Goal: Navigation & Orientation: Find specific page/section

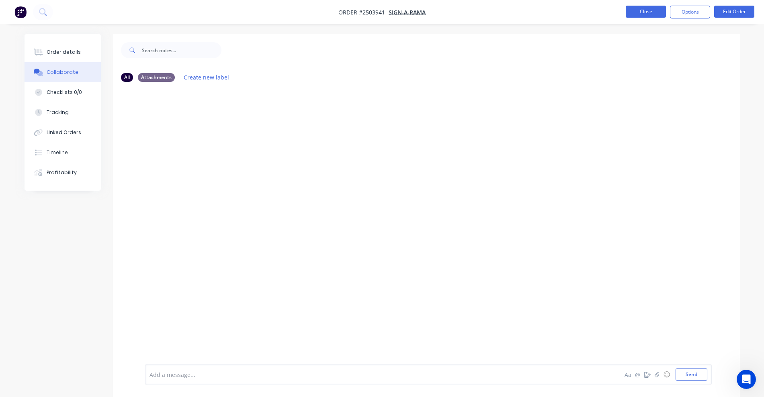
click at [647, 12] on button "Close" at bounding box center [645, 12] width 40 height 12
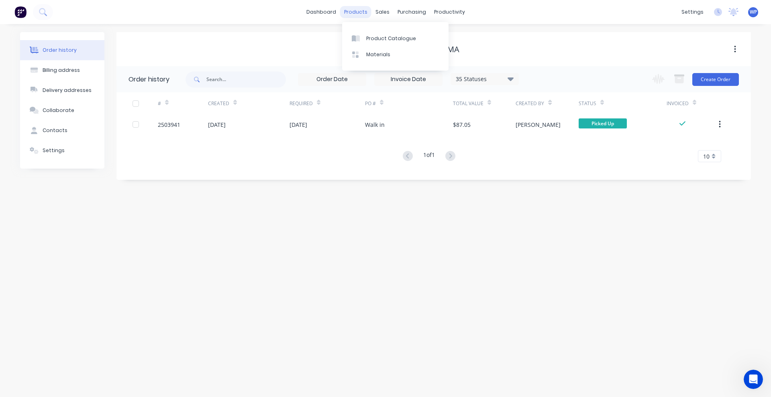
click at [357, 14] on div "products" at bounding box center [355, 12] width 31 height 12
click at [370, 39] on div "Product Catalogue" at bounding box center [391, 38] width 50 height 7
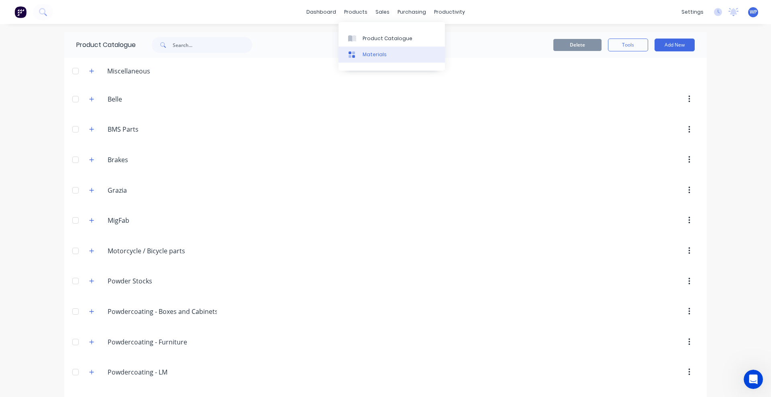
click at [368, 56] on div "Materials" at bounding box center [375, 54] width 24 height 7
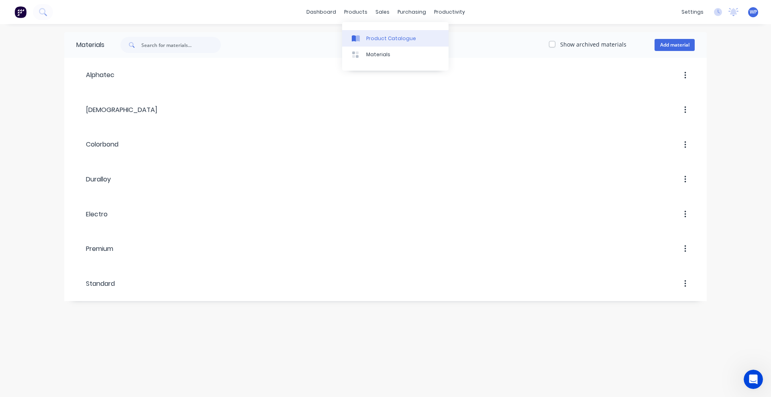
click at [378, 37] on div "Product Catalogue" at bounding box center [391, 38] width 50 height 7
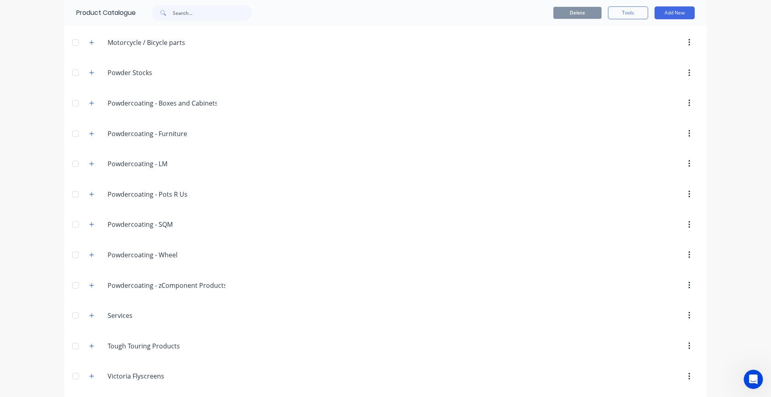
scroll to position [241, 0]
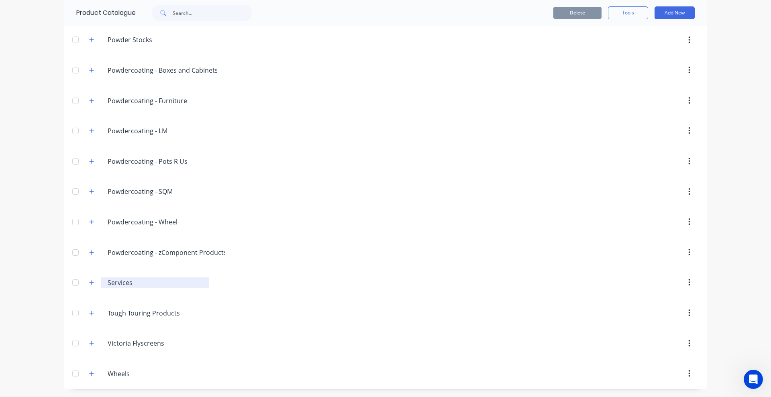
click at [115, 284] on input "Services" at bounding box center [155, 283] width 95 height 10
click at [90, 283] on icon "button" at bounding box center [92, 282] width 4 height 4
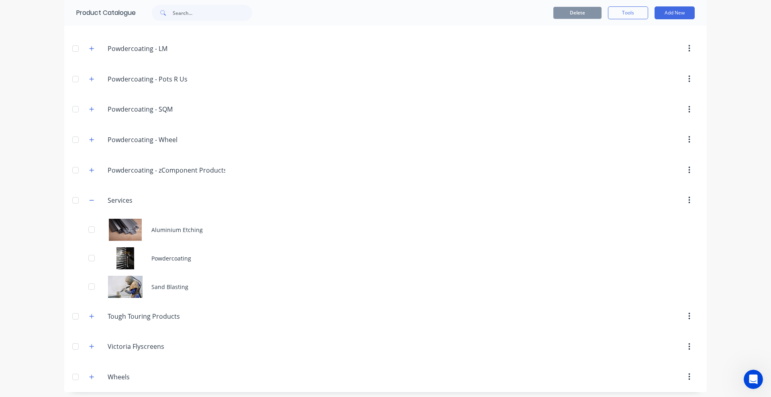
scroll to position [327, 0]
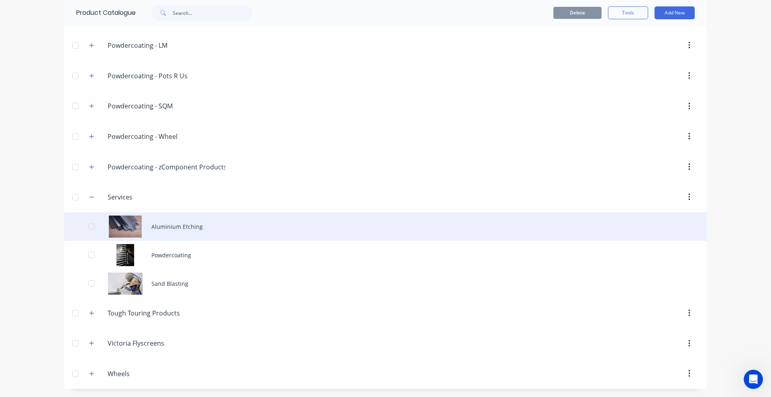
click at [181, 228] on div "Aluminium Etching" at bounding box center [385, 227] width 643 height 29
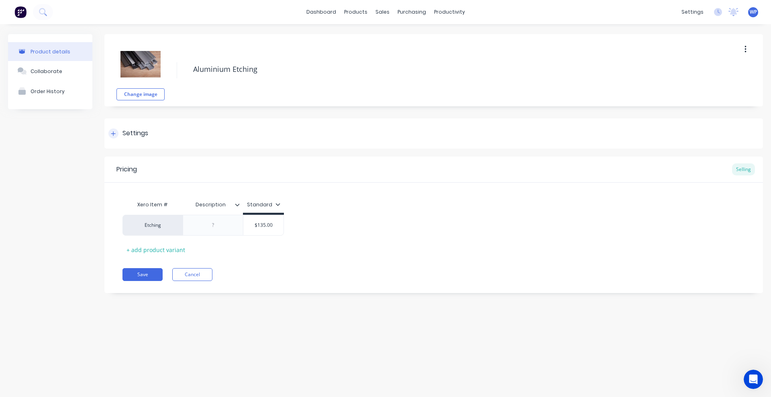
click at [141, 134] on div "Settings" at bounding box center [136, 134] width 26 height 10
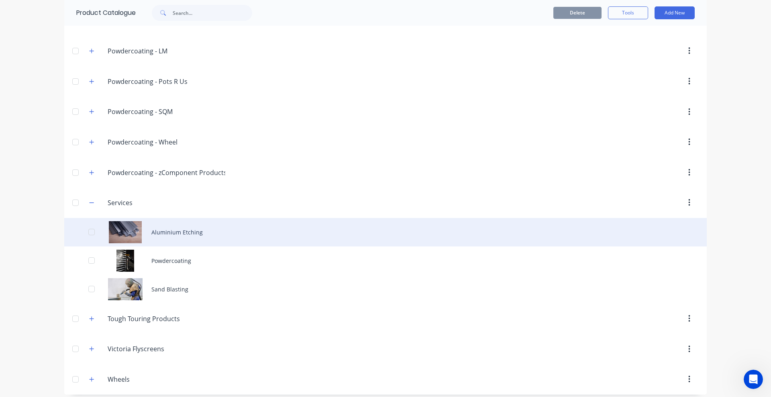
scroll to position [327, 0]
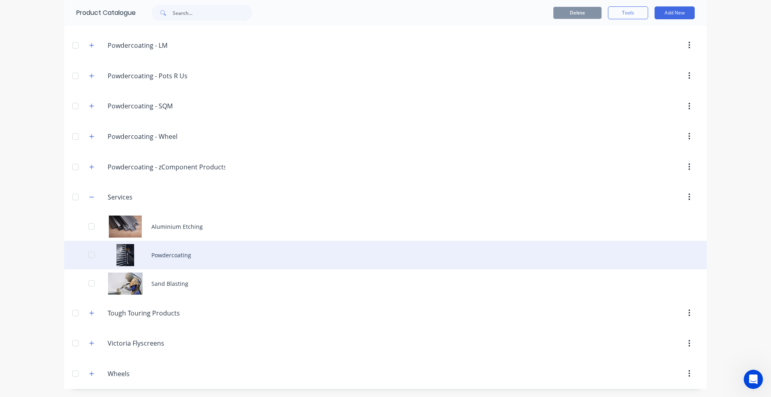
click at [173, 253] on div "Powdercoating" at bounding box center [385, 255] width 643 height 29
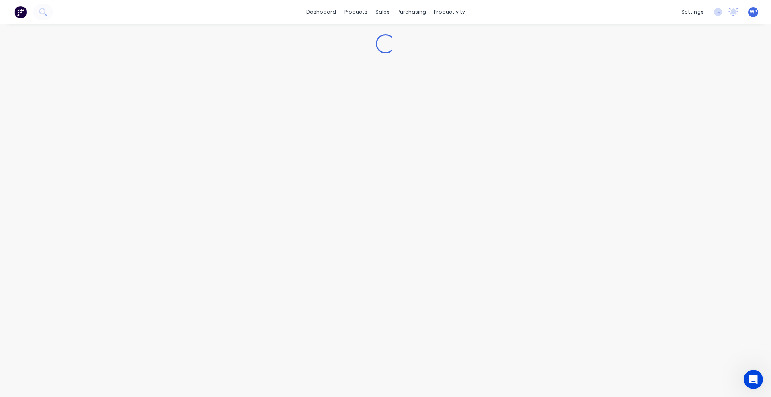
type textarea "x"
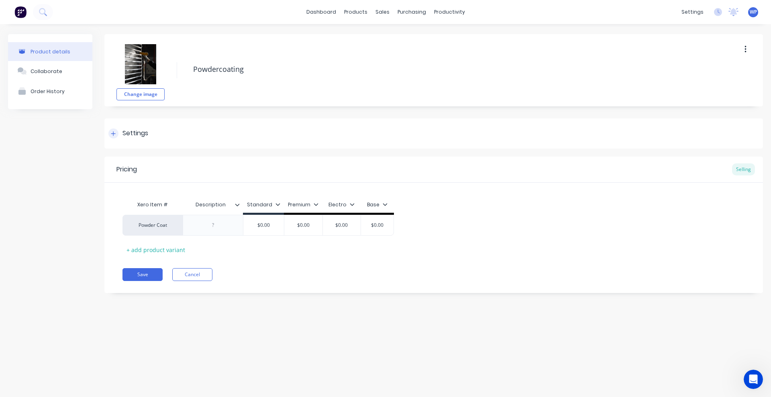
click at [115, 135] on icon at bounding box center [113, 134] width 5 height 6
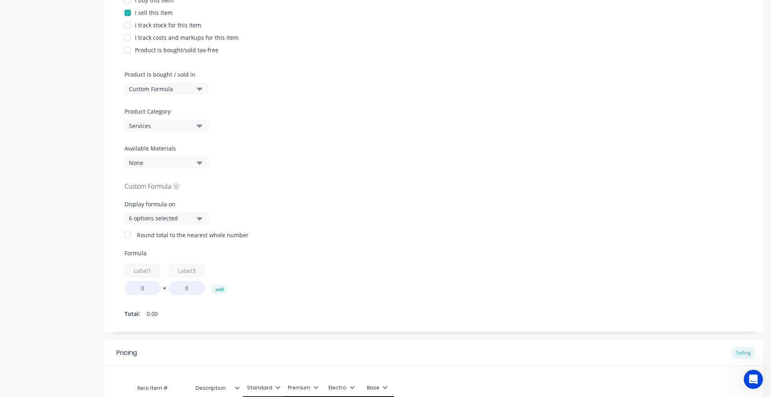
scroll to position [83, 0]
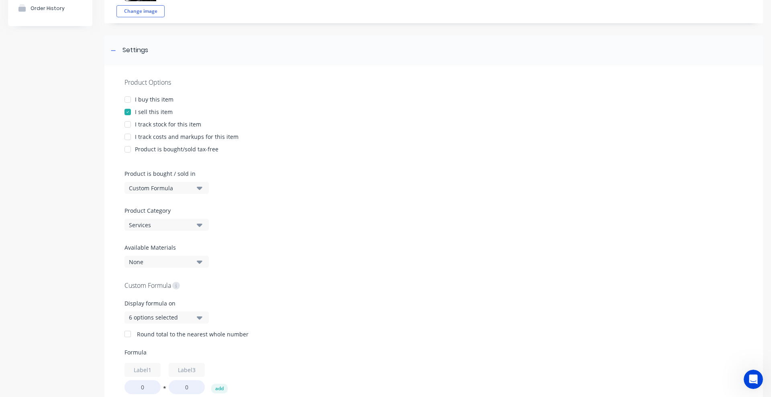
click at [198, 226] on icon "button" at bounding box center [200, 225] width 6 height 9
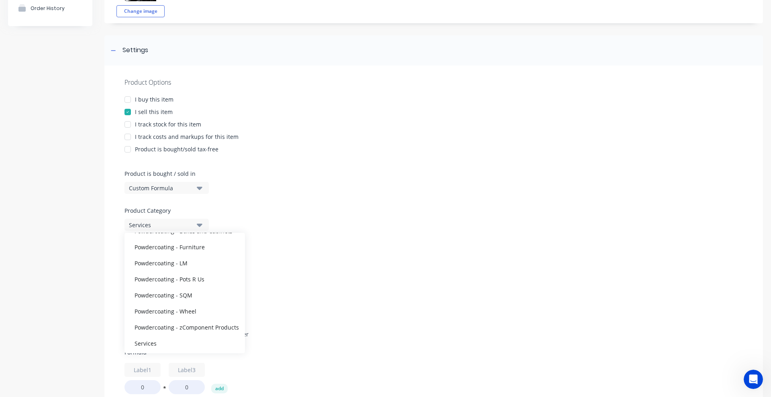
scroll to position [116, 0]
click at [434, 274] on div at bounding box center [434, 277] width 619 height 6
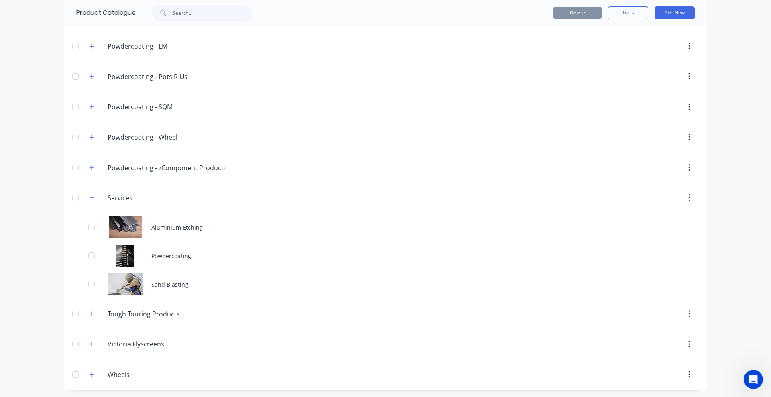
scroll to position [327, 0]
click at [89, 197] on icon "button" at bounding box center [91, 197] width 5 height 6
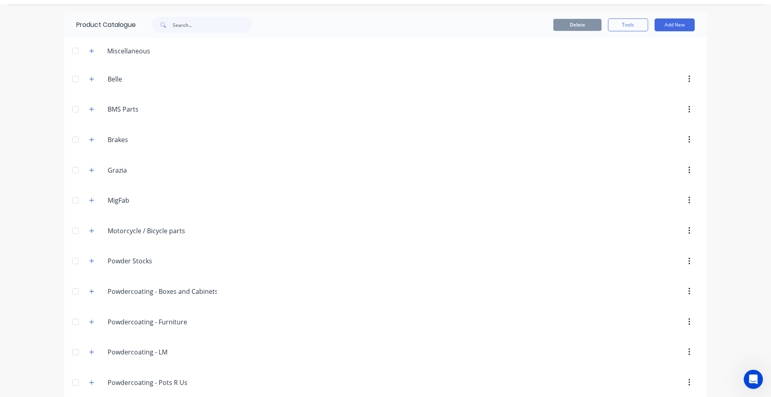
scroll to position [0, 0]
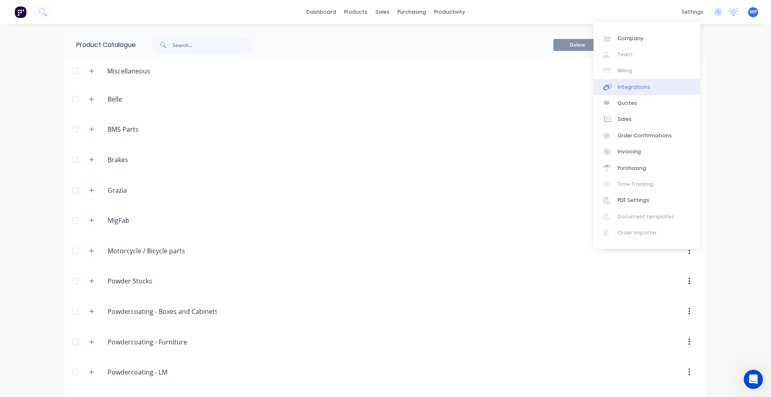
click at [630, 84] on div "Integrations" at bounding box center [634, 87] width 33 height 7
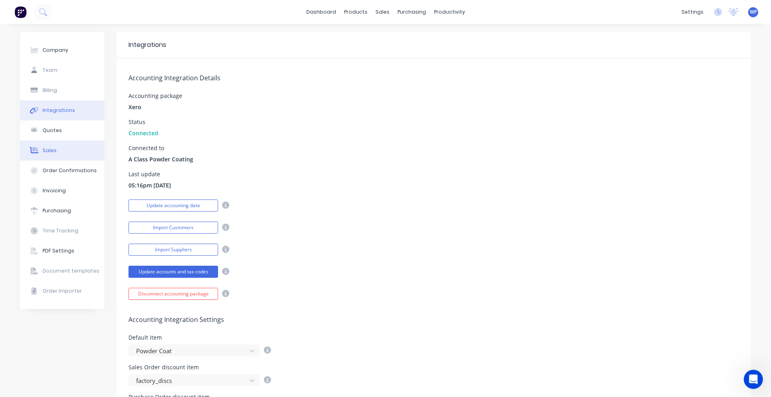
click at [43, 149] on div "Sales" at bounding box center [50, 150] width 14 height 7
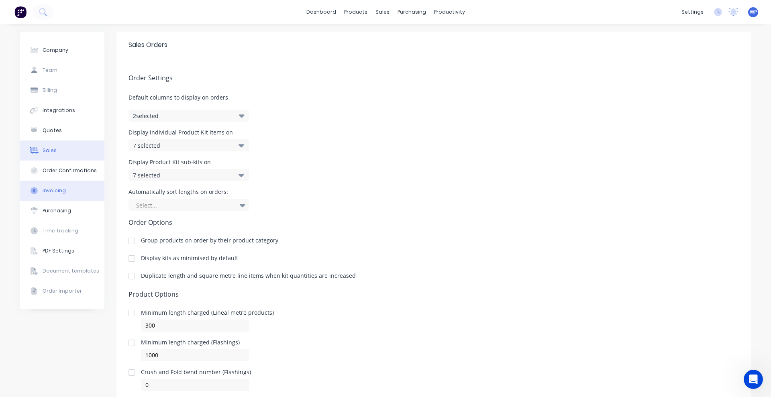
click at [47, 191] on div "Invoicing" at bounding box center [54, 190] width 23 height 7
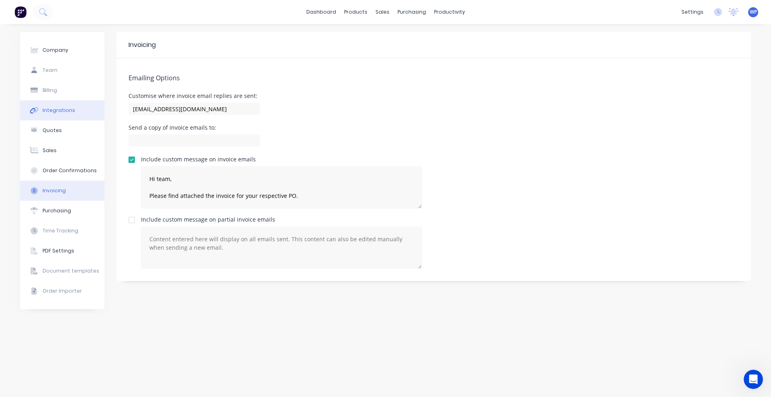
click at [47, 110] on div "Integrations" at bounding box center [59, 110] width 33 height 7
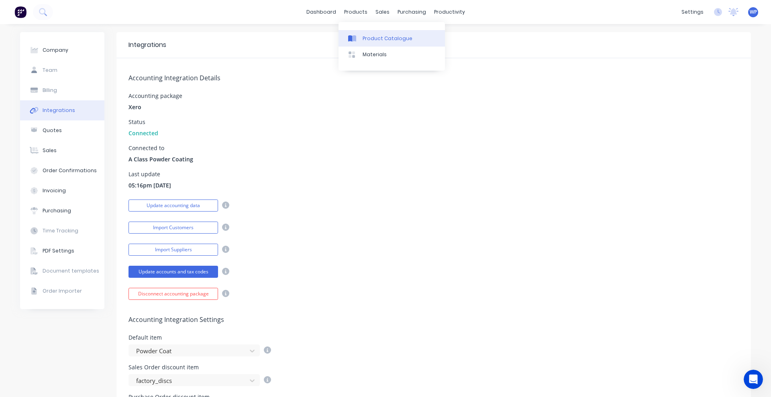
click at [366, 41] on div "Product Catalogue" at bounding box center [388, 38] width 50 height 7
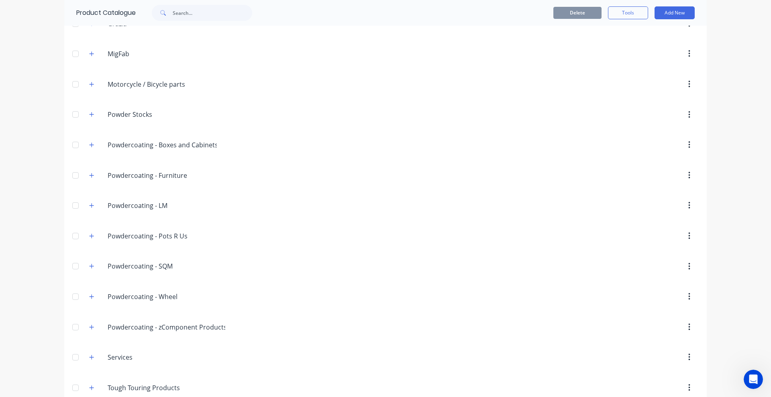
scroll to position [41, 0]
